Goal: Task Accomplishment & Management: Manage account settings

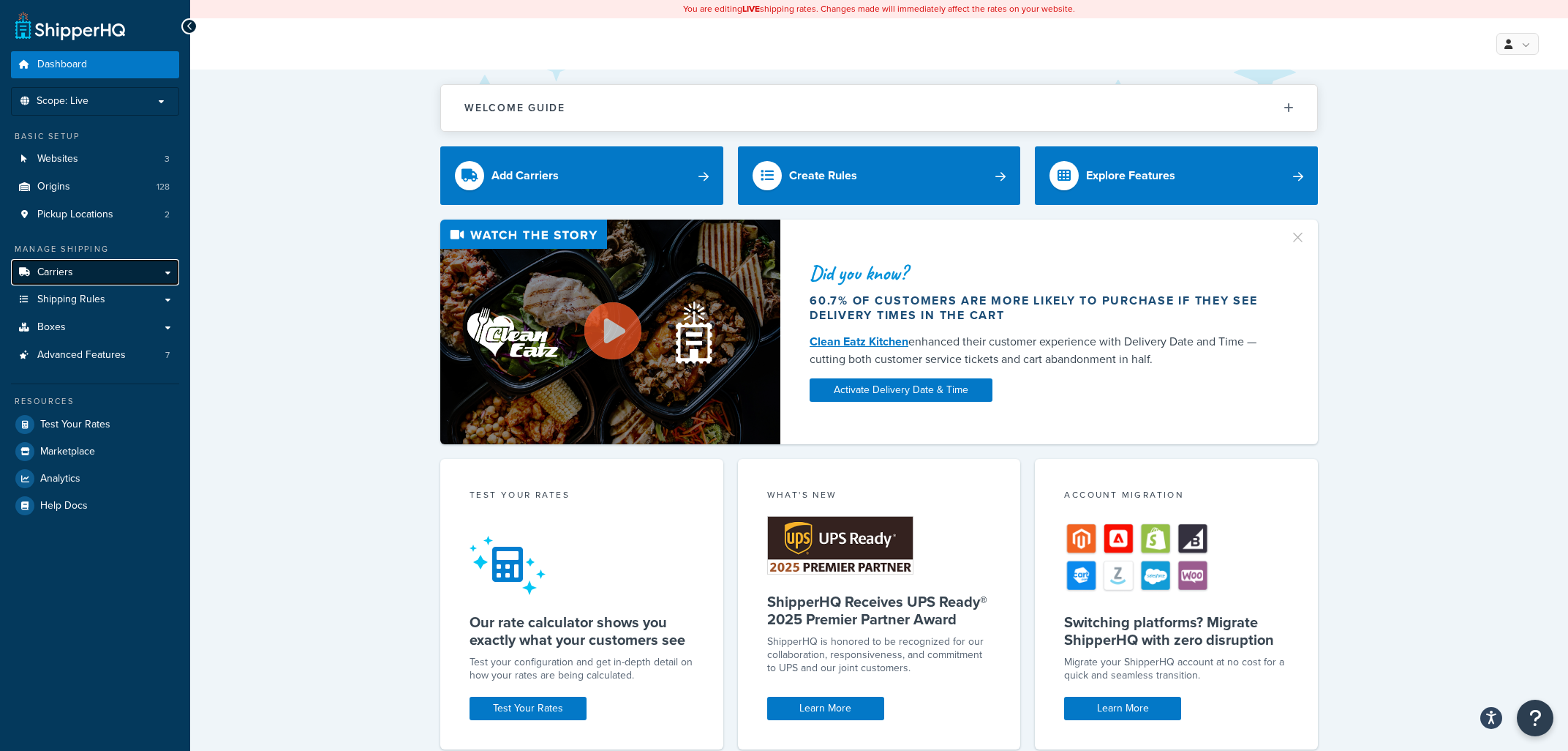
click at [139, 272] on link "Carriers" at bounding box center [95, 272] width 168 height 27
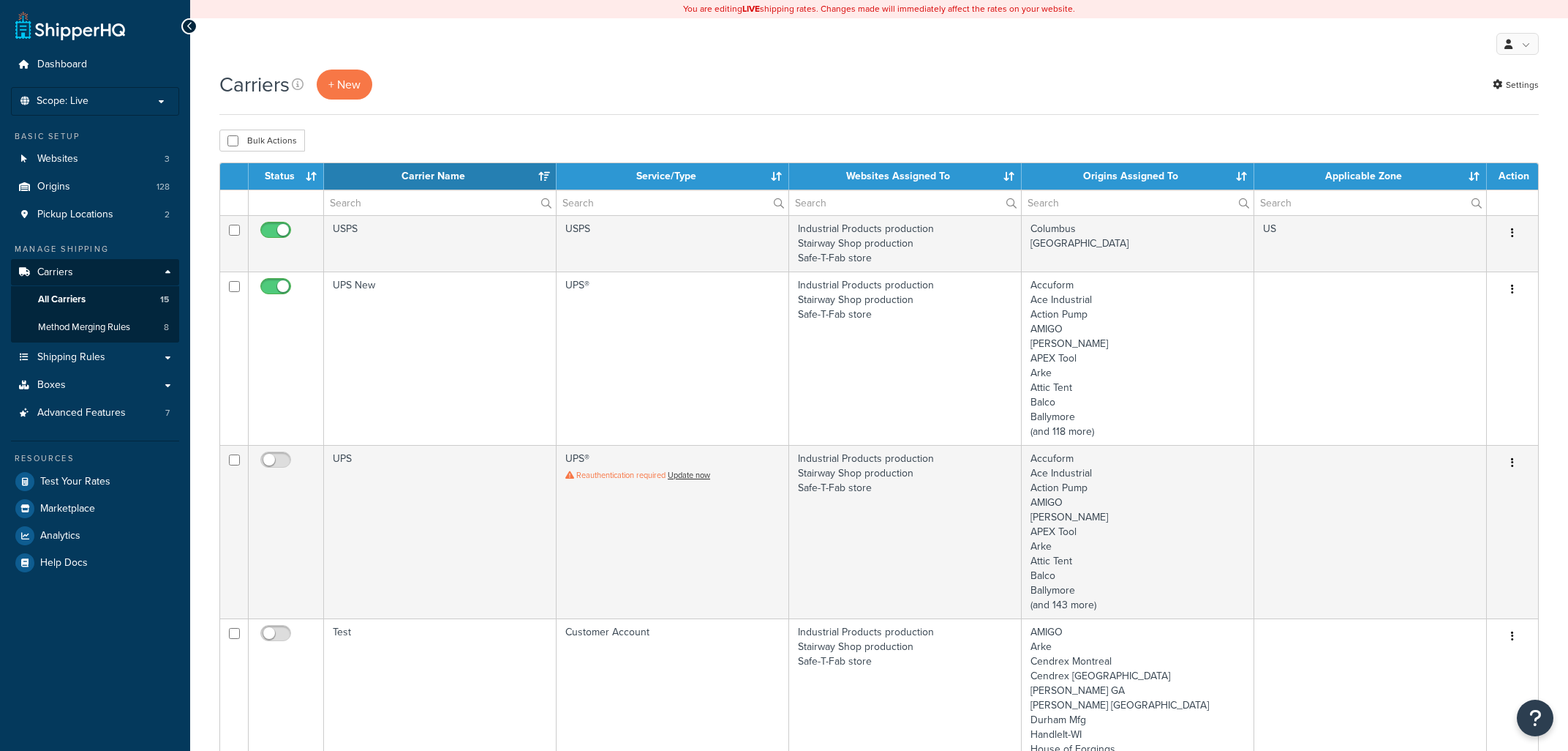
select select "15"
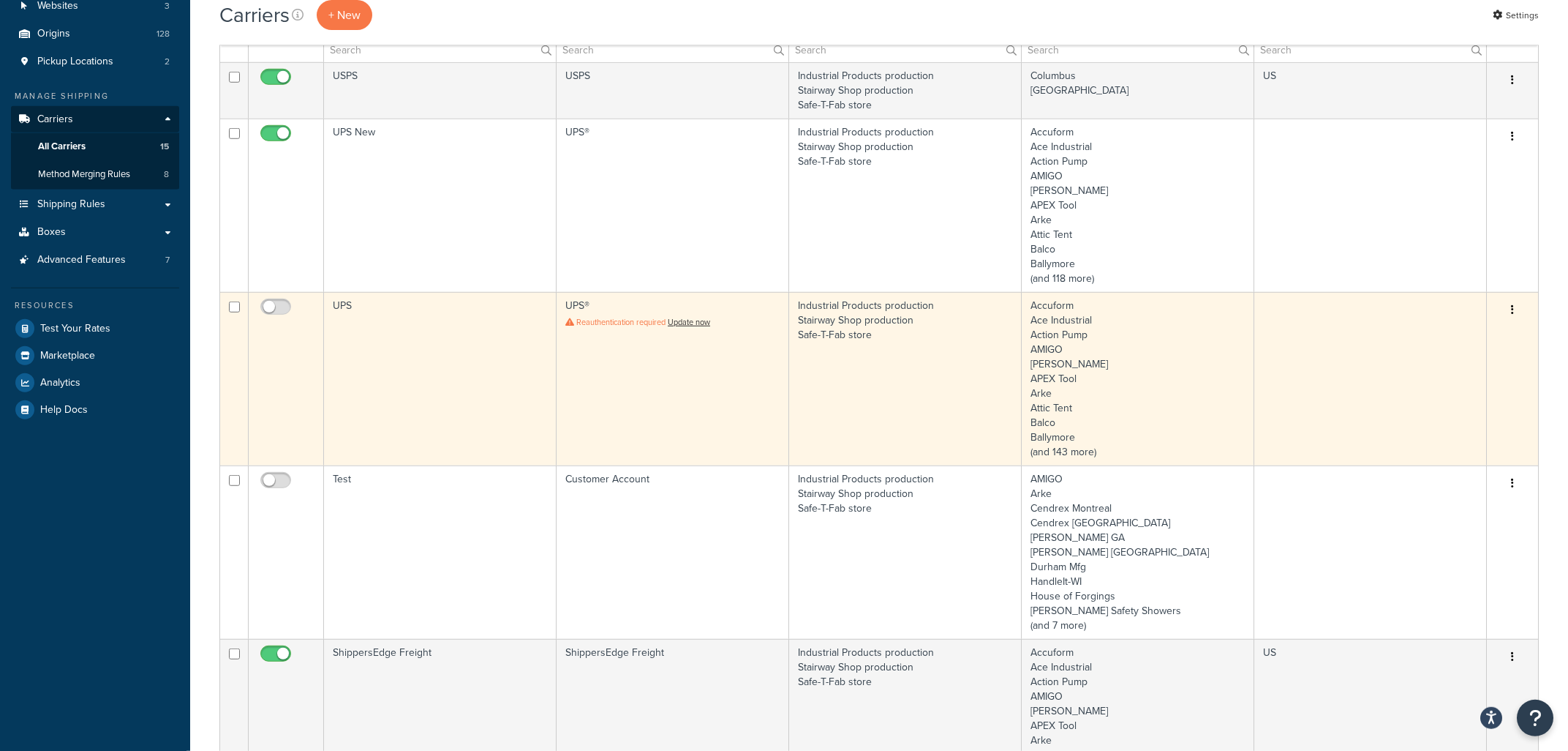
scroll to position [403, 0]
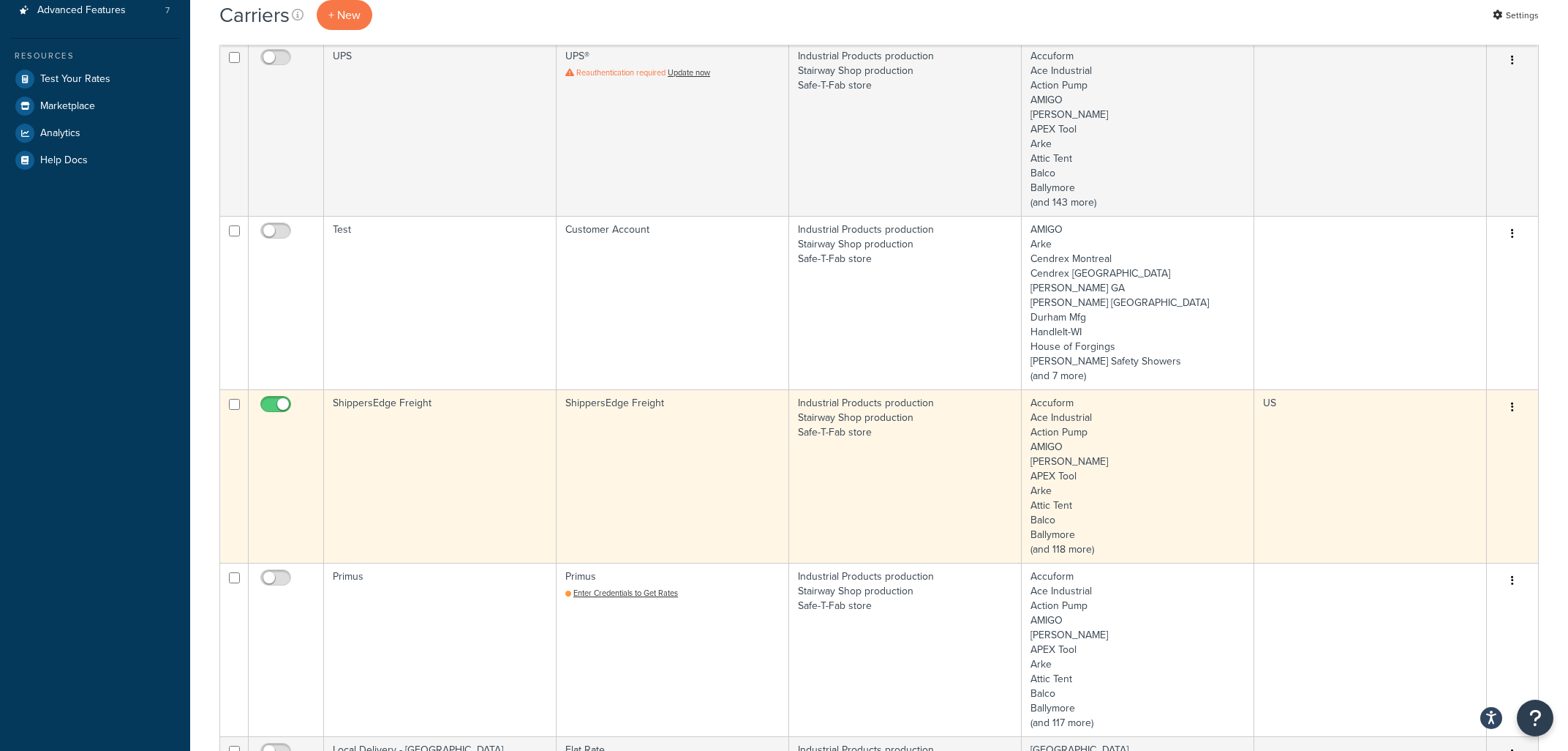
click at [432, 458] on td "ShippersEdge Freight" at bounding box center [440, 475] width 232 height 173
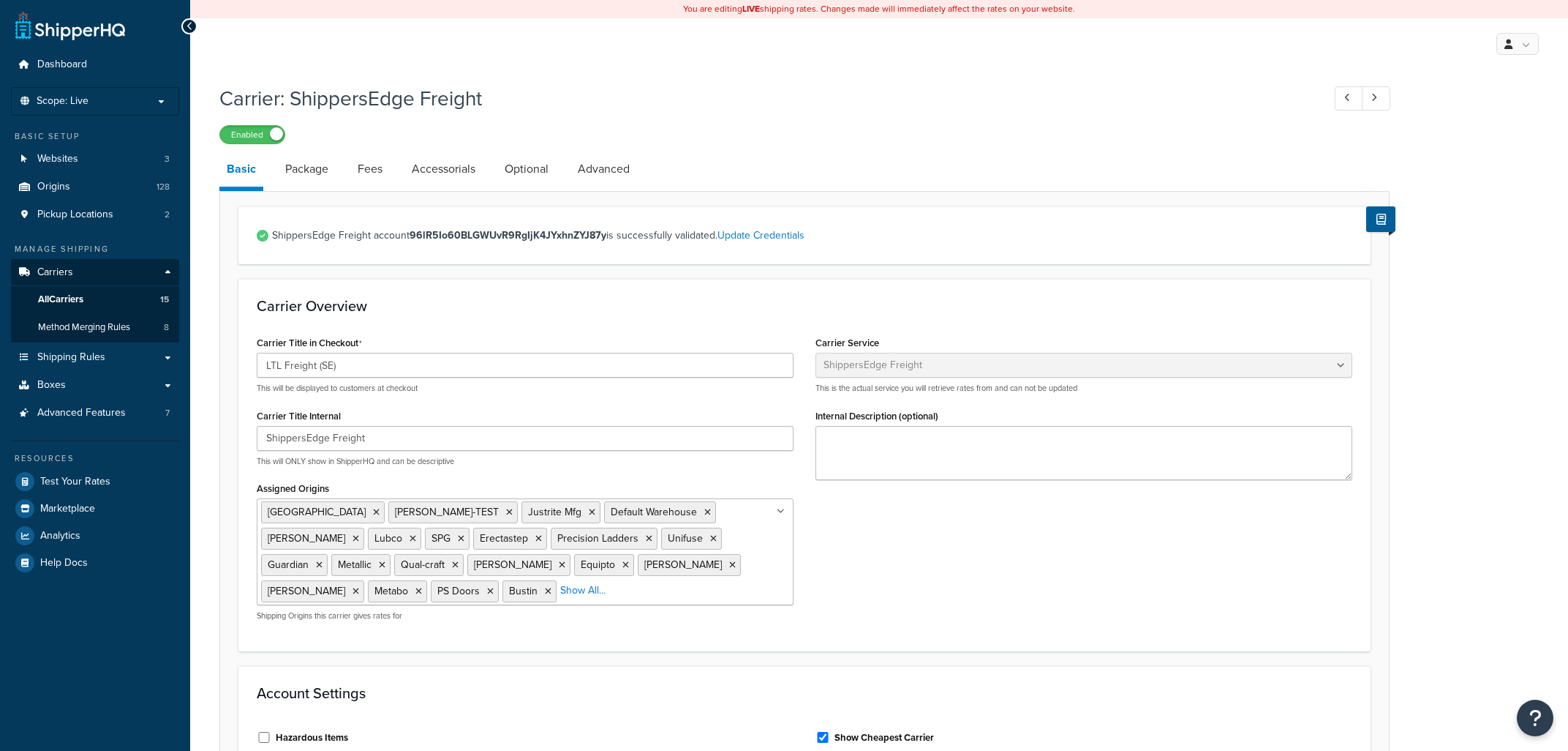
select select "shippersEdgeFreight"
click at [313, 174] on link "Package" at bounding box center [307, 169] width 57 height 36
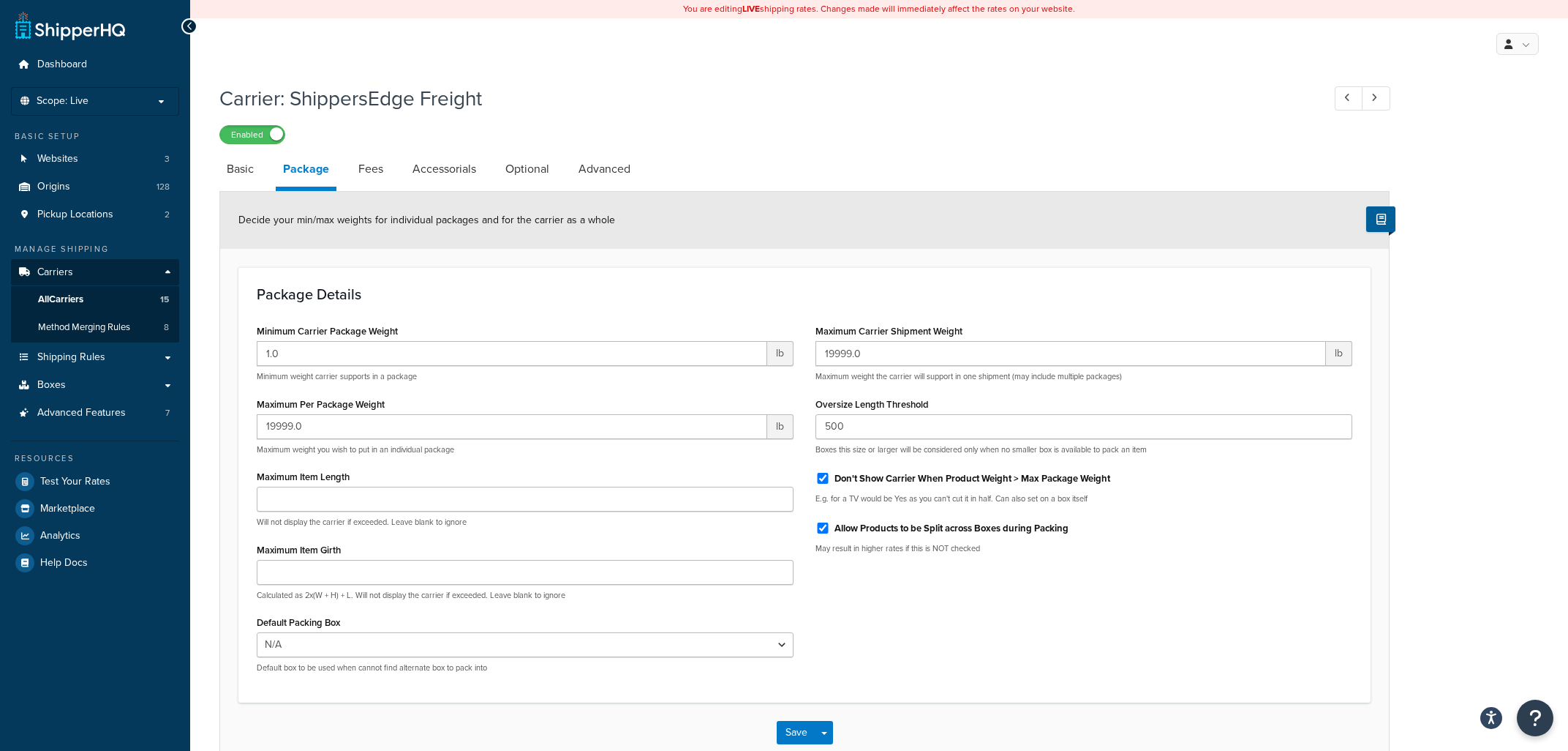
click at [391, 167] on li "Fees" at bounding box center [378, 169] width 54 height 36
click at [378, 173] on link "Fees" at bounding box center [370, 169] width 40 height 36
select select "AFTER"
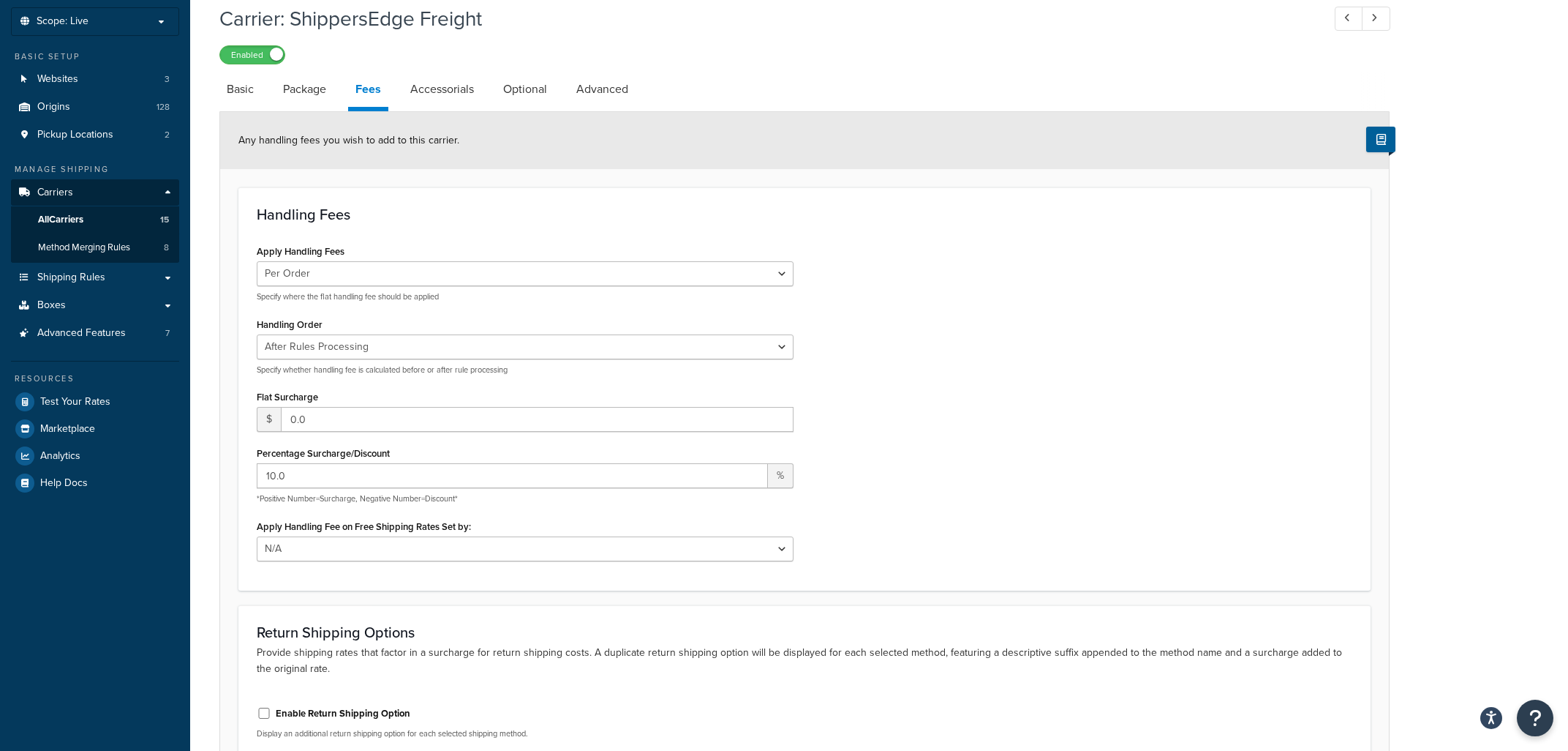
scroll to position [74, 0]
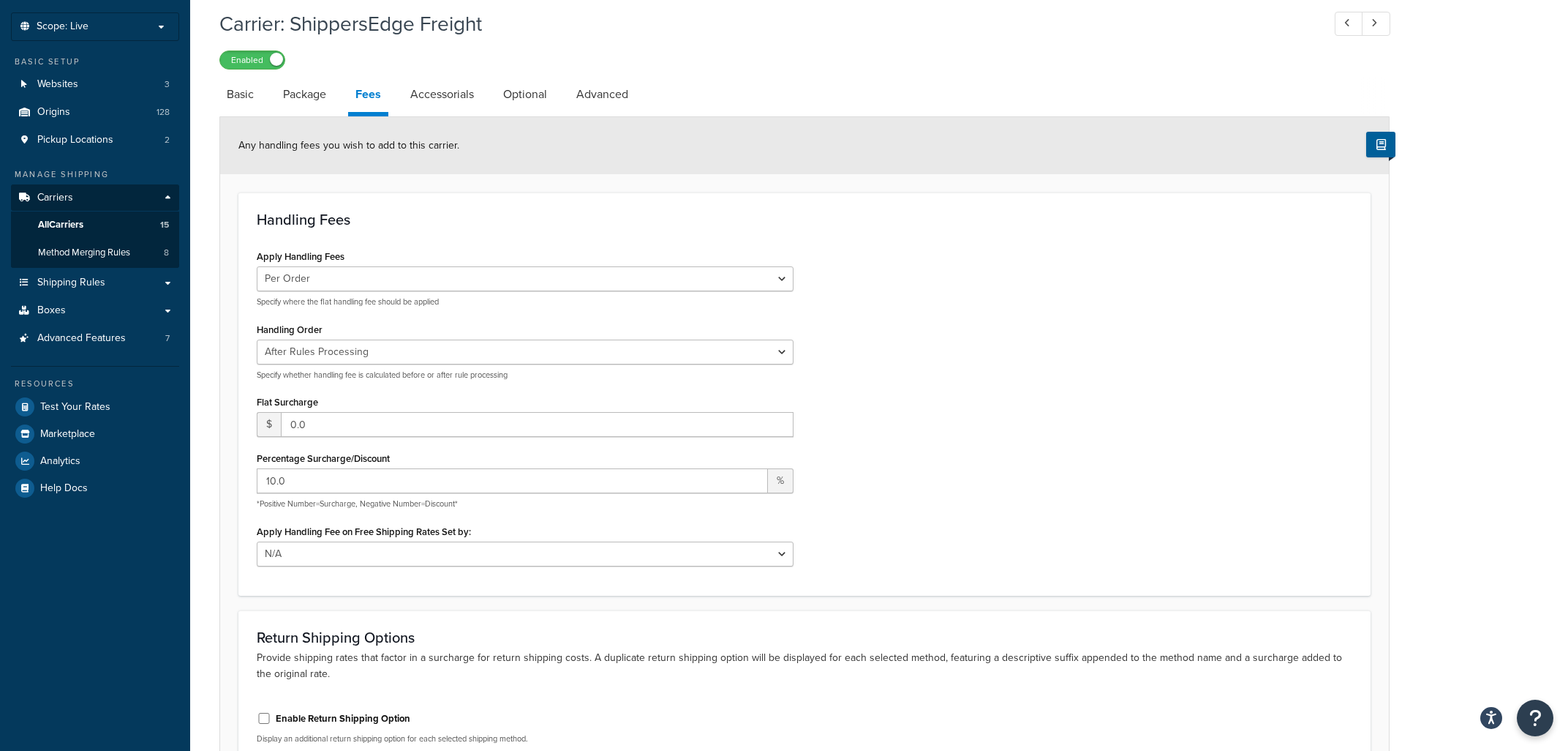
click at [57, 267] on ul "Carriers All Carriers 15 Method Merging Rules 8" at bounding box center [95, 239] width 168 height 57
click at [63, 281] on span "Shipping Rules" at bounding box center [71, 282] width 68 height 13
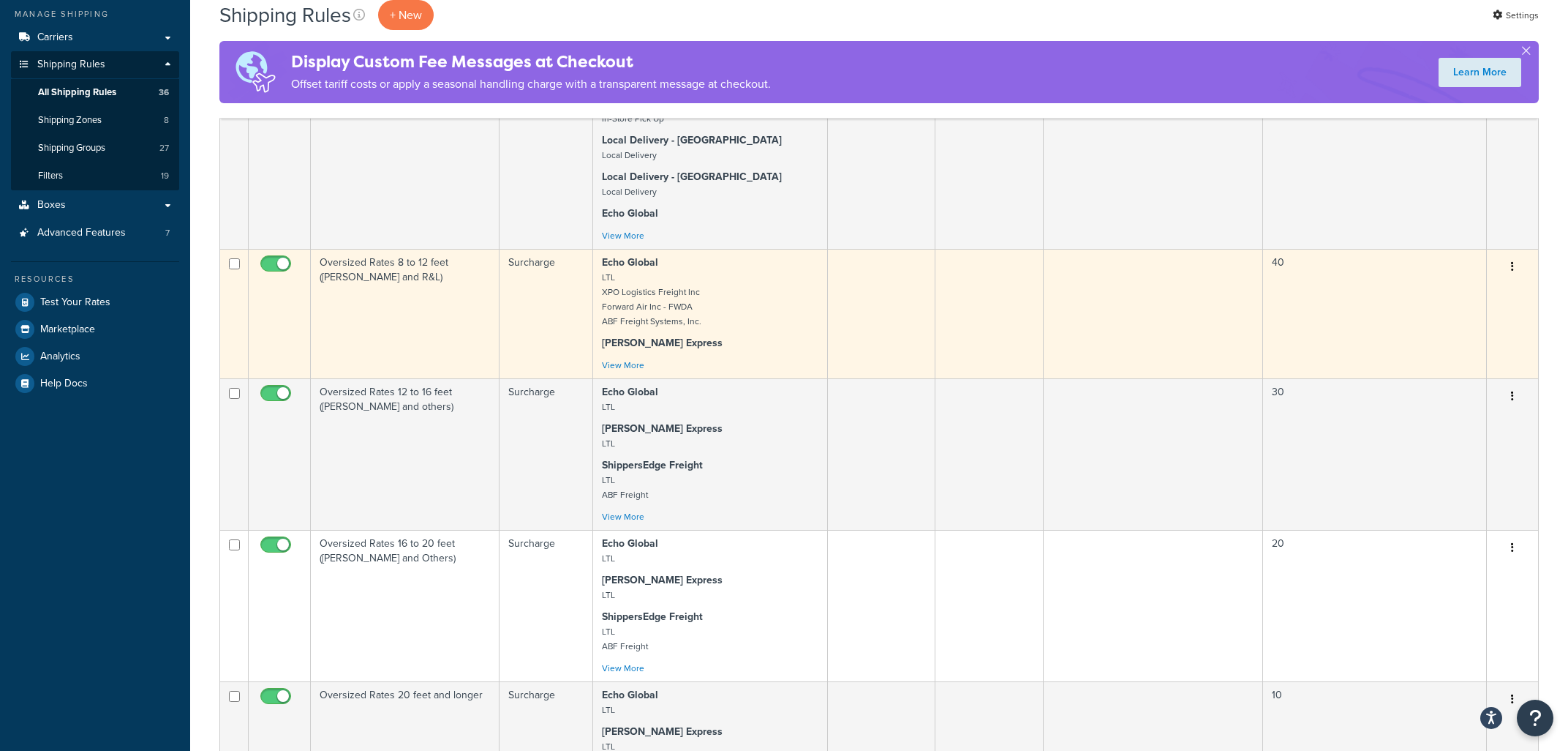
scroll to position [79, 0]
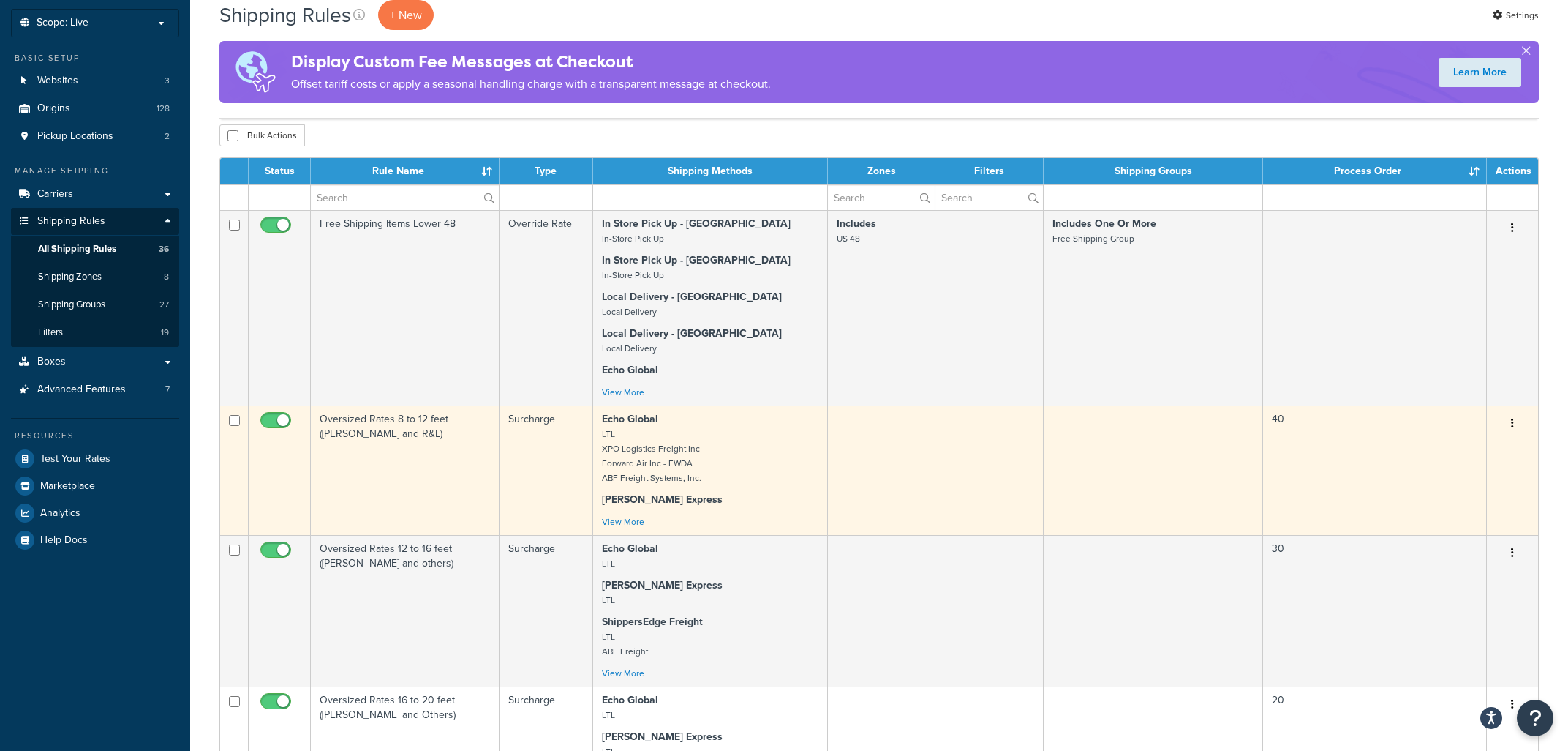
click at [438, 462] on td "Oversized Rates 8 to 12 feet (Estes and R&L)" at bounding box center [405, 469] width 188 height 129
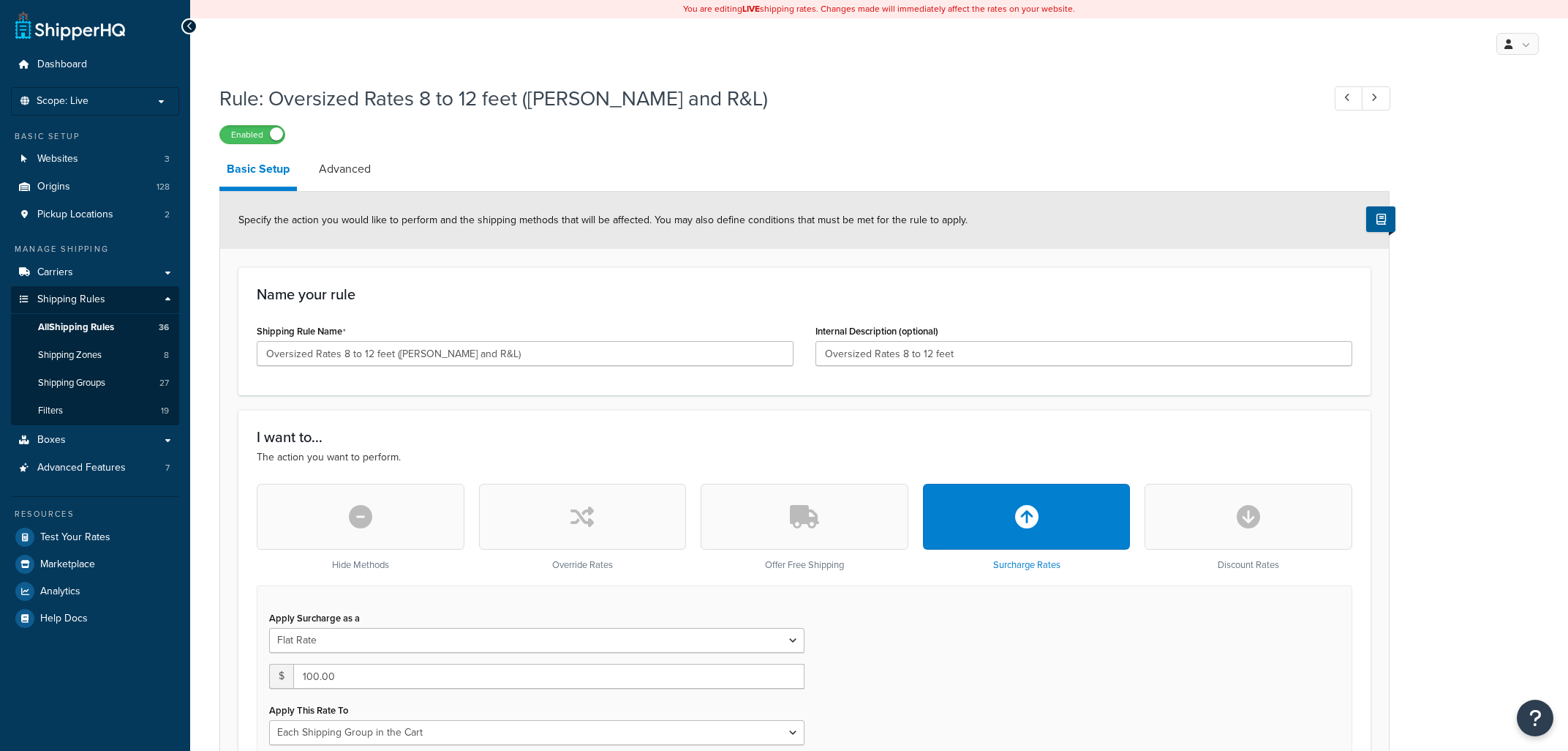
select select "SHIPPING_GROUP"
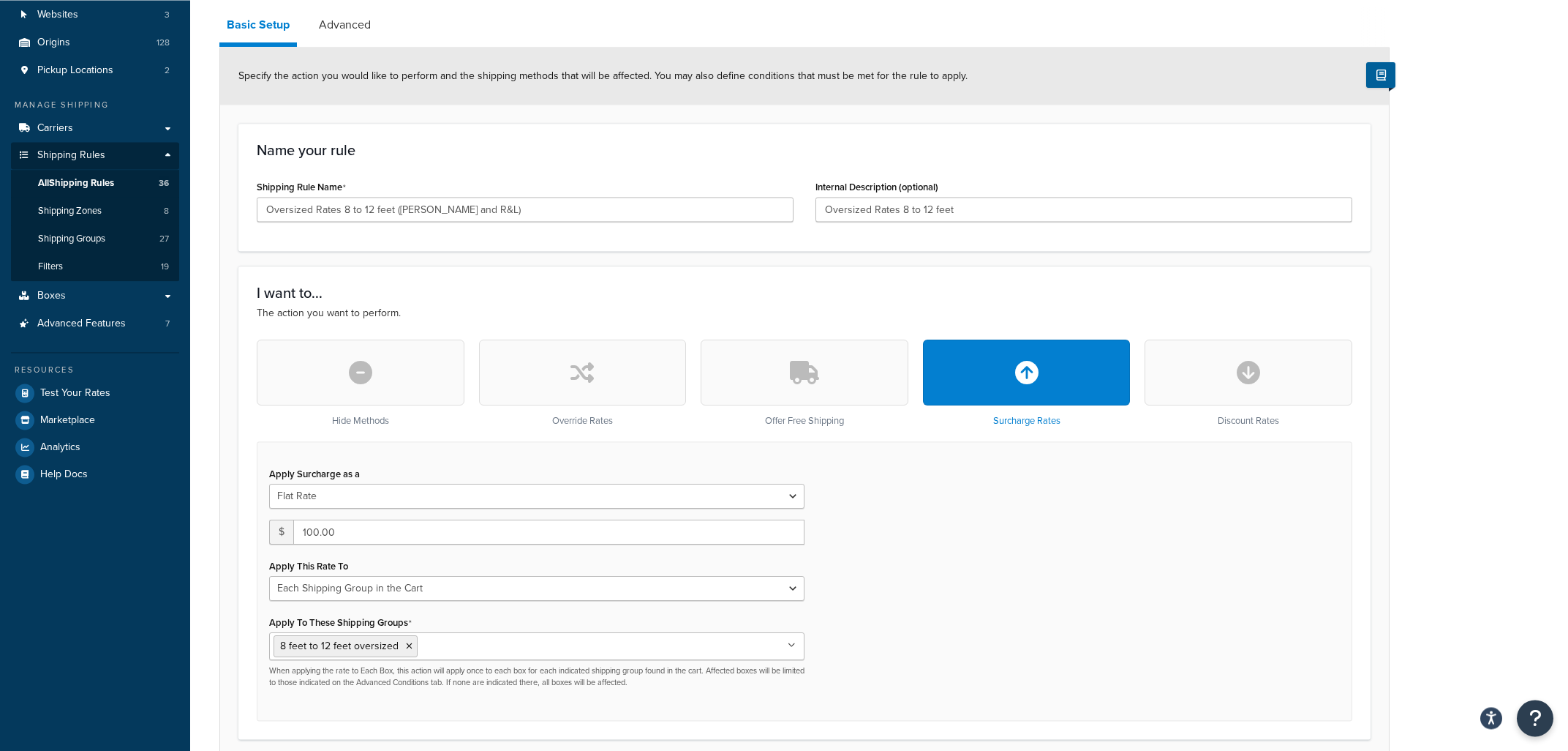
scroll to position [108, 0]
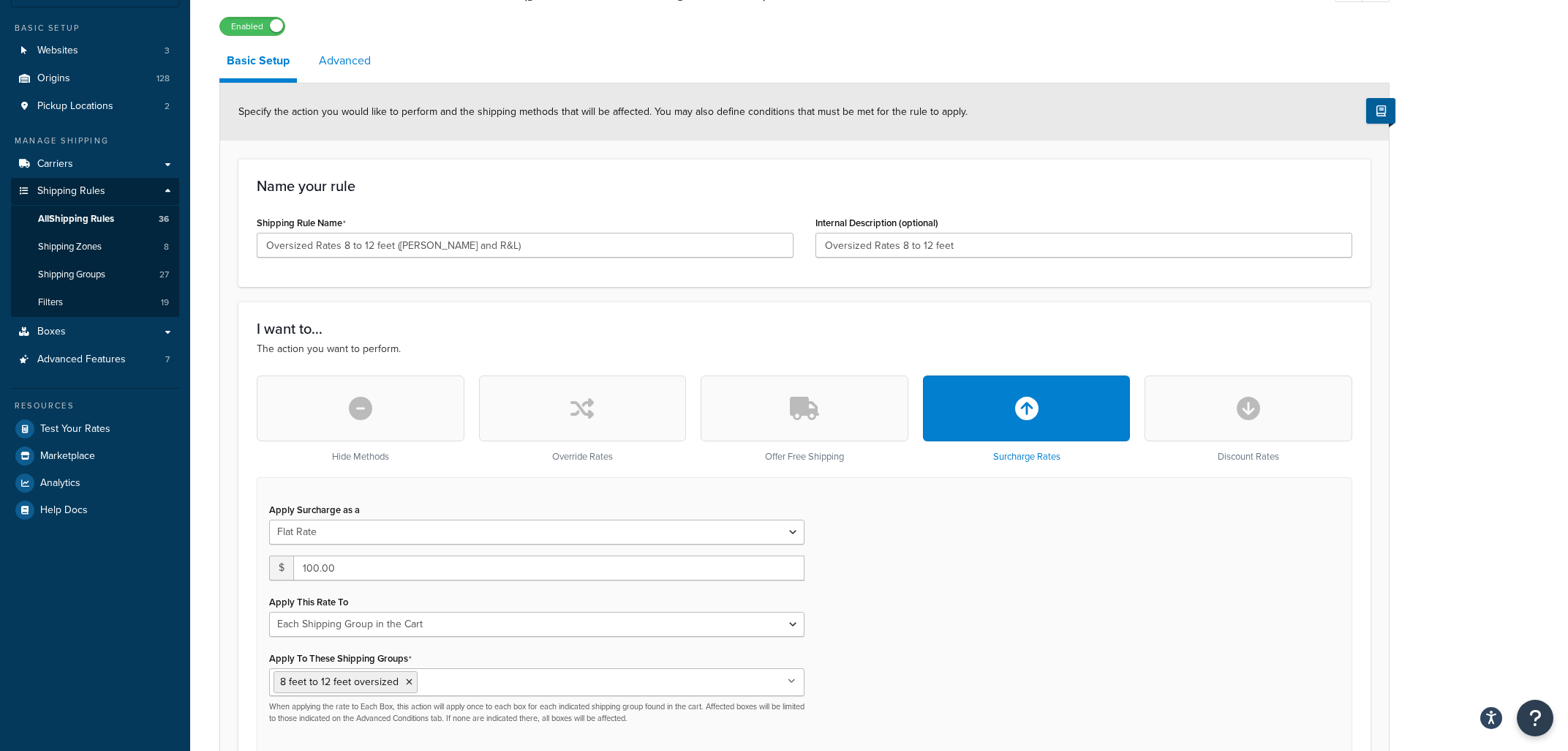
click at [358, 64] on link "Advanced" at bounding box center [345, 61] width 67 height 36
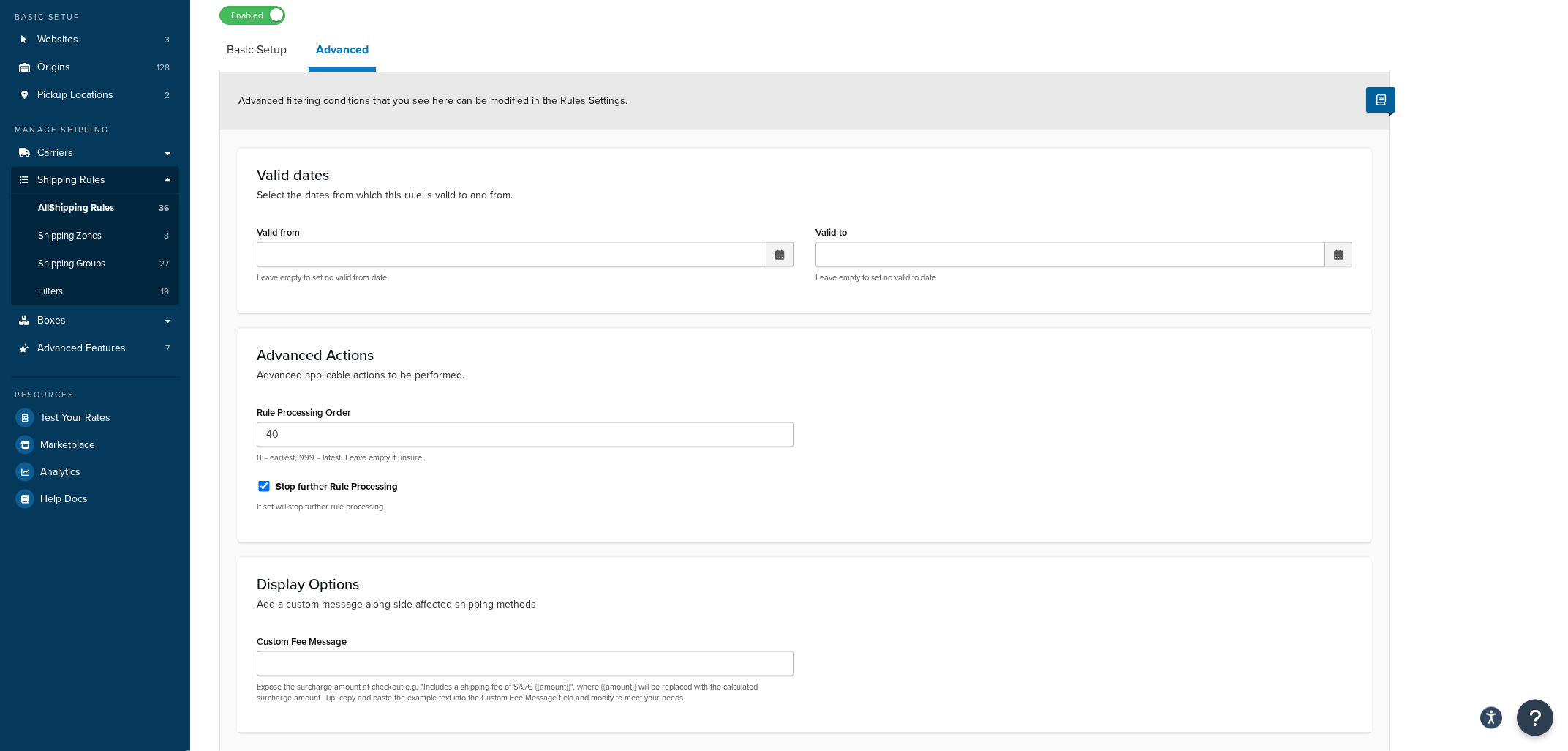
scroll to position [79, 0]
